Goal: Ask a question

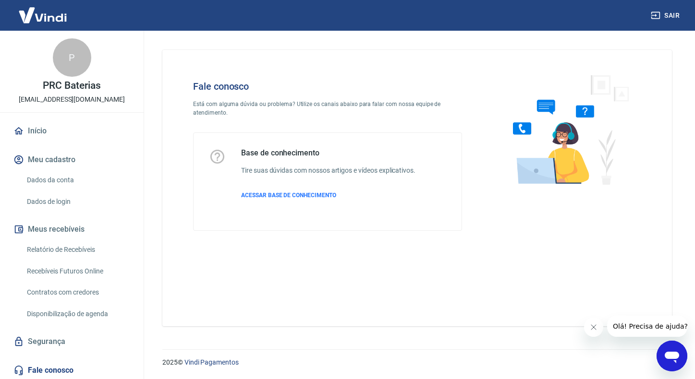
click at [674, 358] on icon "Abrir janela de mensagens" at bounding box center [671, 358] width 14 height 12
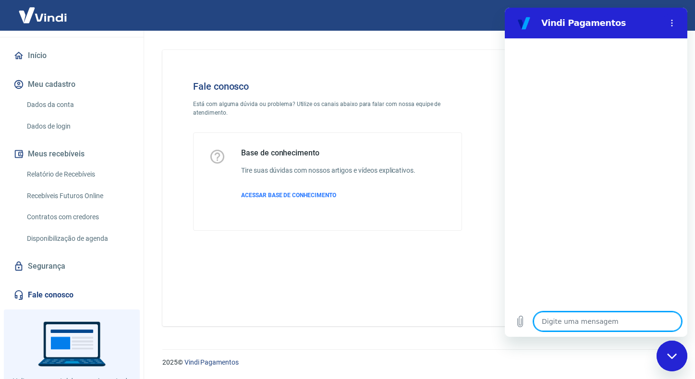
scroll to position [121, 0]
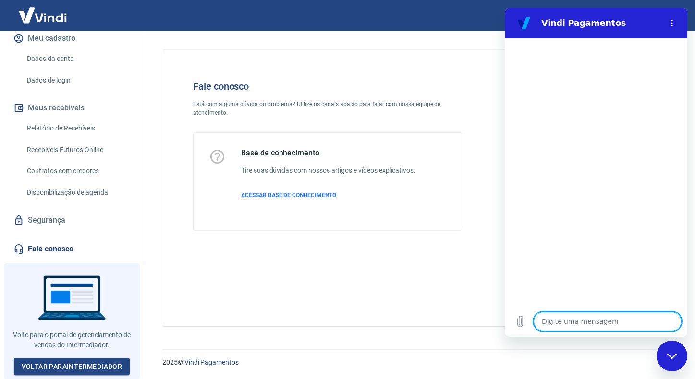
type textarea "O"
type textarea "x"
type textarea "Ol"
type textarea "x"
type textarea "Ol´"
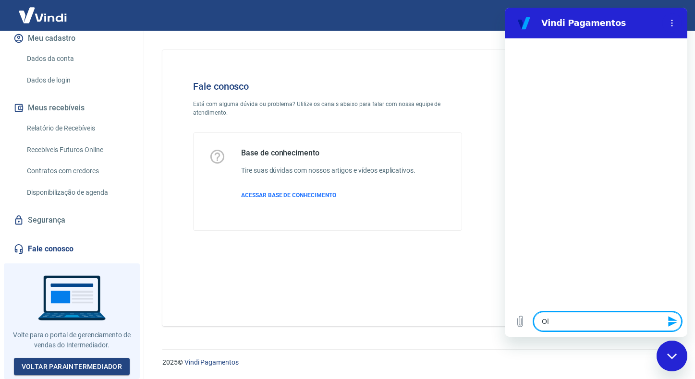
type textarea "x"
type textarea "Olá"
type textarea "x"
type textarea "Olá,"
type textarea "x"
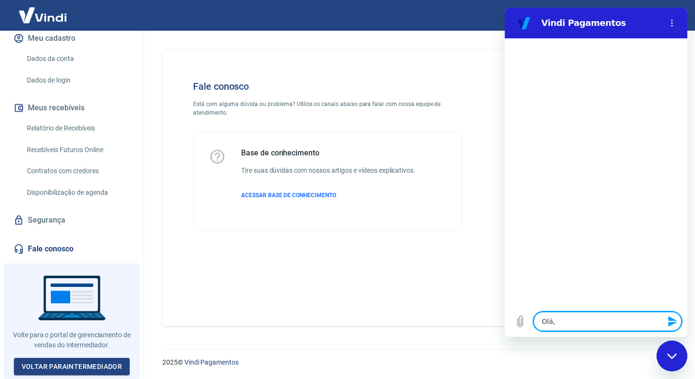
type textarea "Olá,"
type textarea "x"
type textarea "Olá, b"
type textarea "x"
type textarea "Olá, bo"
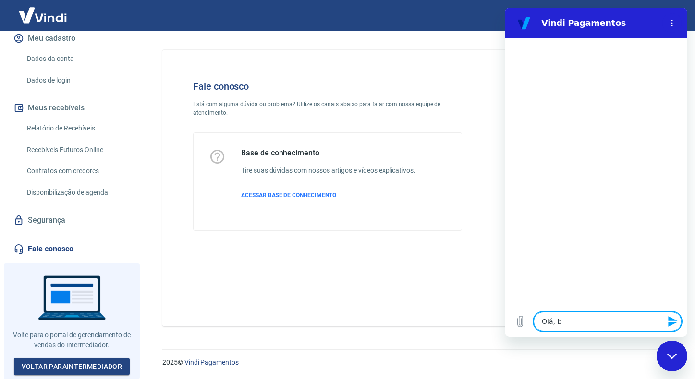
type textarea "x"
type textarea "Olá, bom"
type textarea "x"
type textarea "Olá, bom"
type textarea "x"
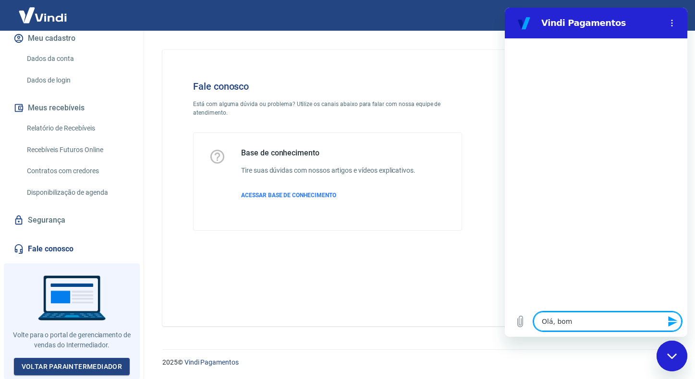
type textarea "Olá, bom d"
type textarea "x"
type textarea "Olá, bom di"
type textarea "x"
type textarea "Olá, bom dia"
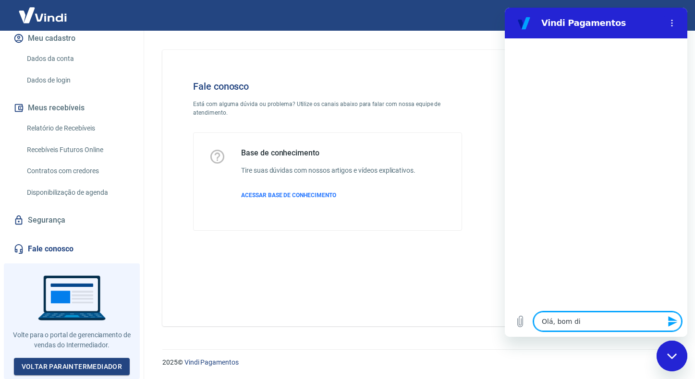
type textarea "x"
type textarea "p"
type textarea "x"
type textarea "pr"
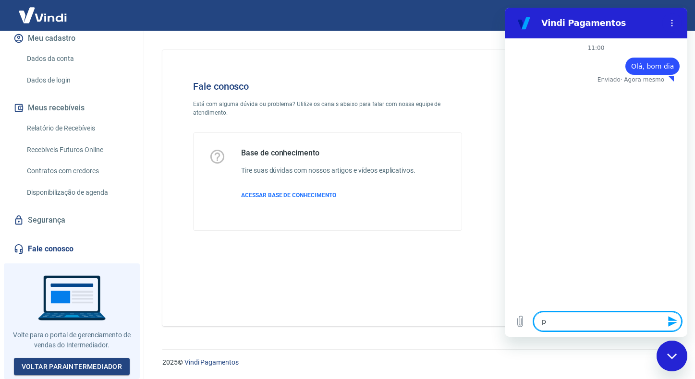
type textarea "x"
type textarea "pre"
type textarea "x"
type textarea "prec"
type textarea "x"
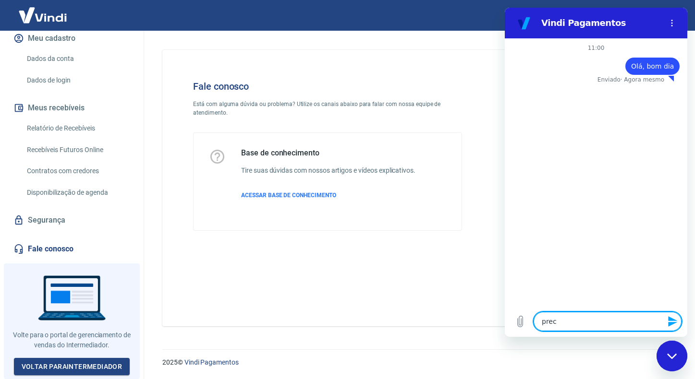
type textarea "preci"
type textarea "x"
type textarea "precis"
type textarea "x"
type textarea "precisa"
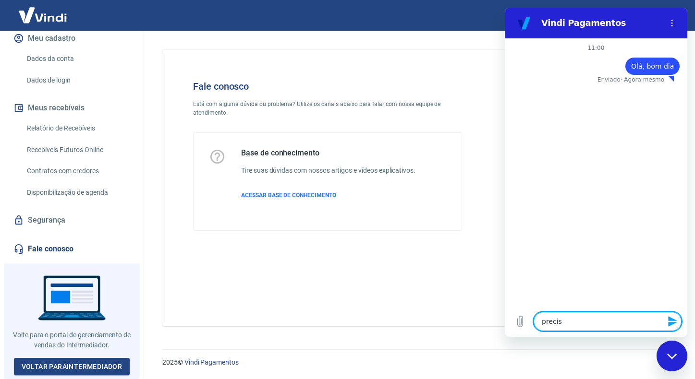
type textarea "x"
type textarea "precisam"
type textarea "x"
type textarea "precisamo"
type textarea "x"
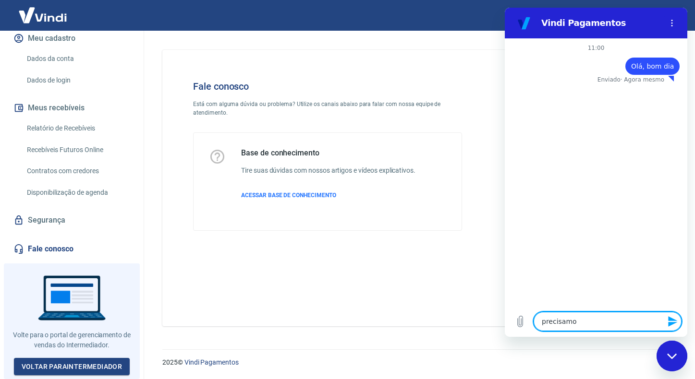
type textarea "precisamos"
type textarea "x"
type textarea "precisamos"
type textarea "x"
type textarea "precisamos d"
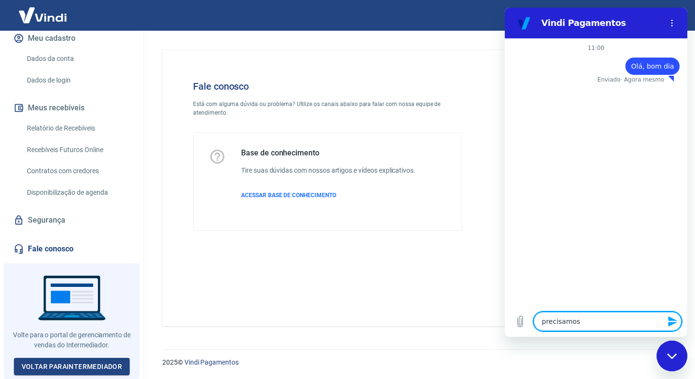
type textarea "x"
type textarea "precisamos de"
type textarea "x"
